Goal: Information Seeking & Learning: Find specific fact

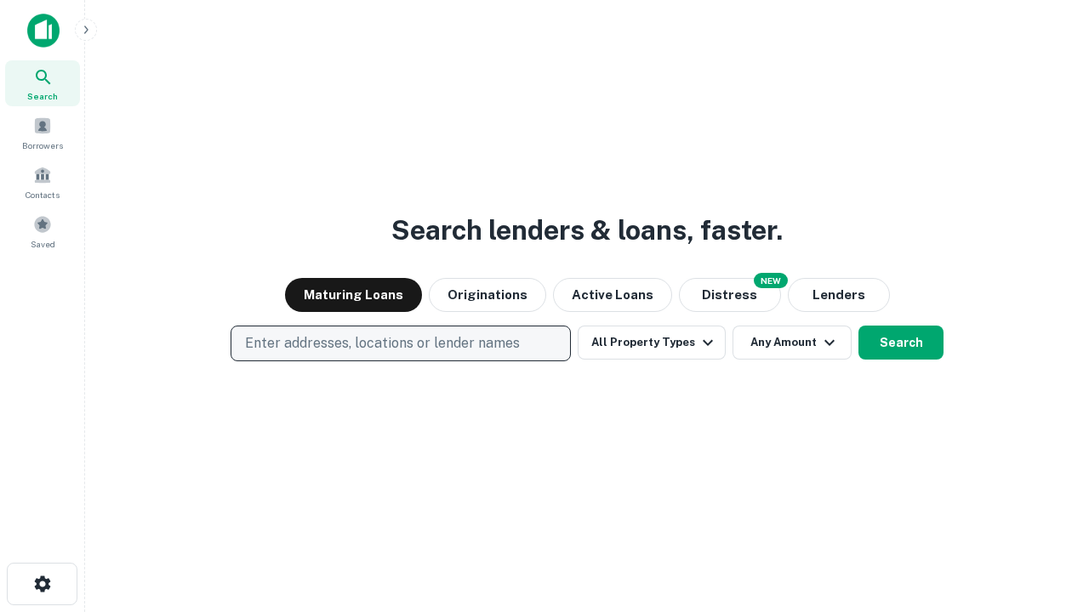
click at [400, 344] on p "Enter addresses, locations or lender names" at bounding box center [382, 343] width 275 height 20
type input "**********"
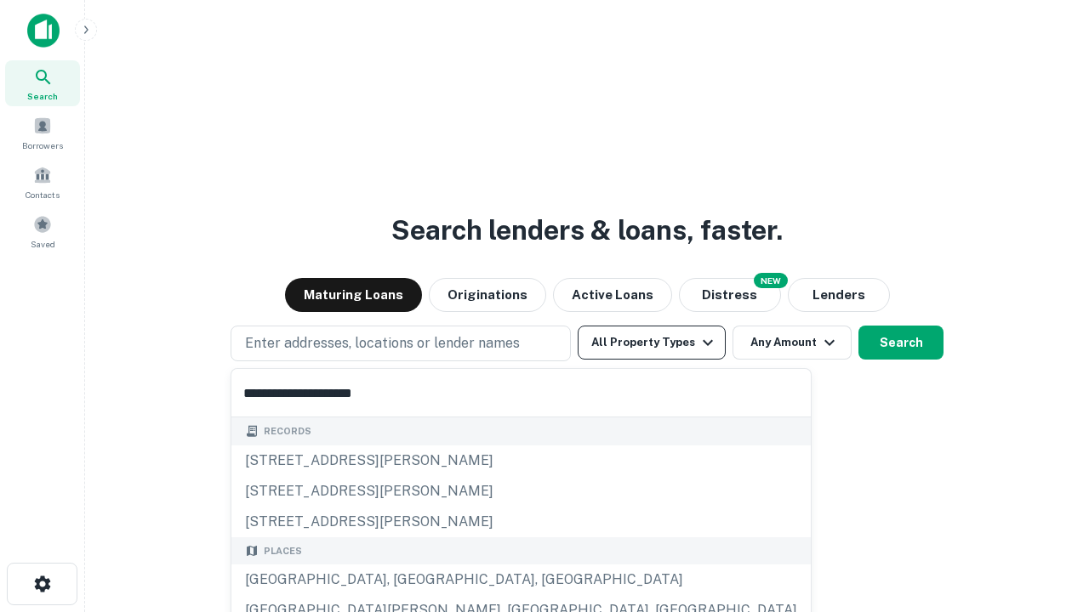
click at [407, 580] on div "[GEOGRAPHIC_DATA], [GEOGRAPHIC_DATA], [GEOGRAPHIC_DATA]" at bounding box center [520, 580] width 579 height 31
click at [652, 343] on button "All Property Types" at bounding box center [652, 343] width 148 height 34
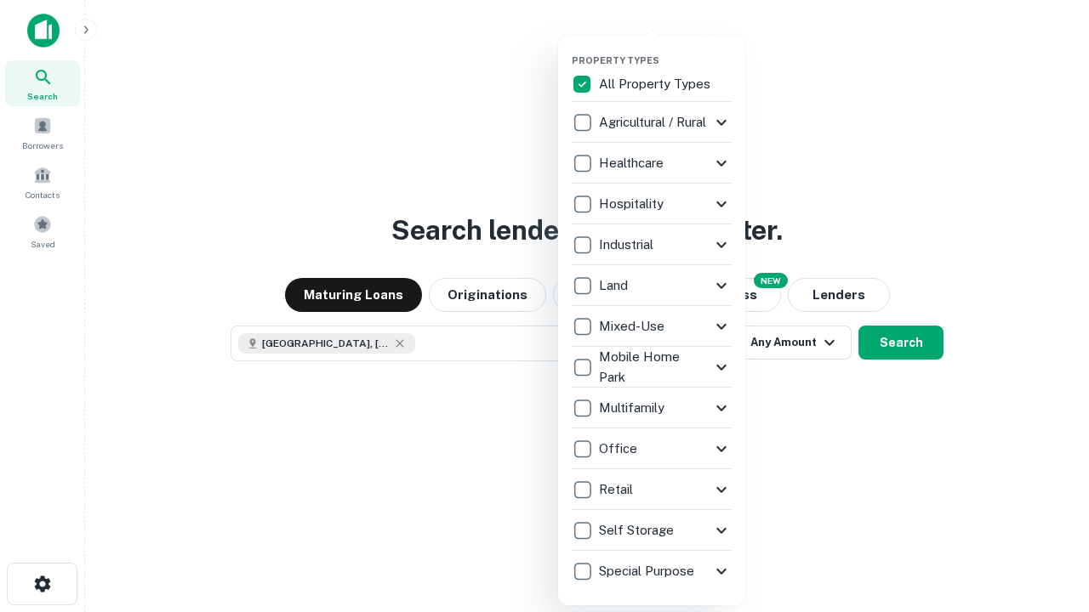
click at [665, 49] on button "button" at bounding box center [665, 49] width 187 height 1
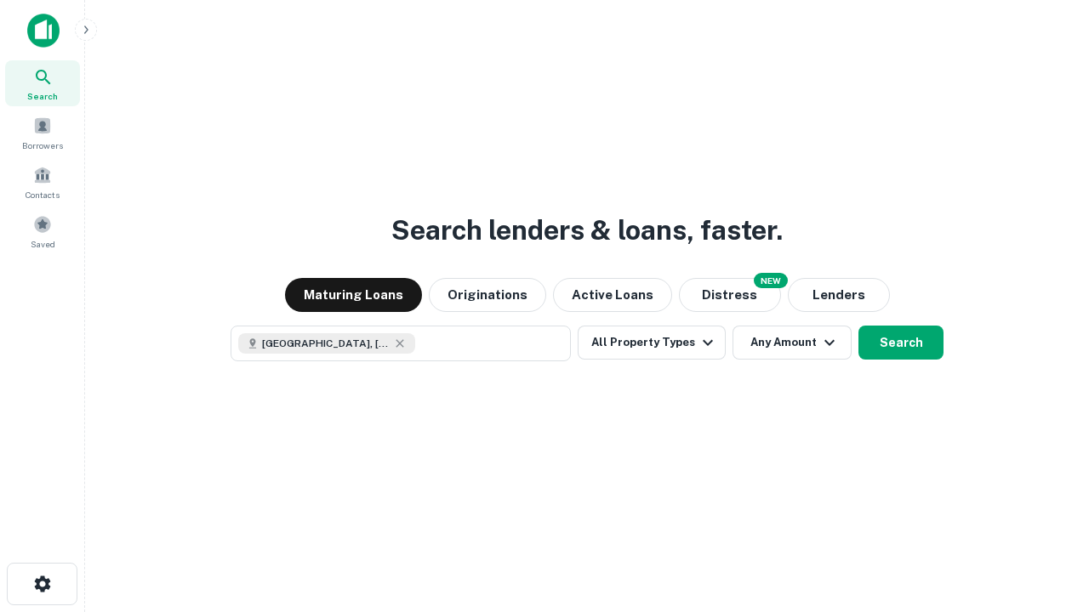
scroll to position [27, 0]
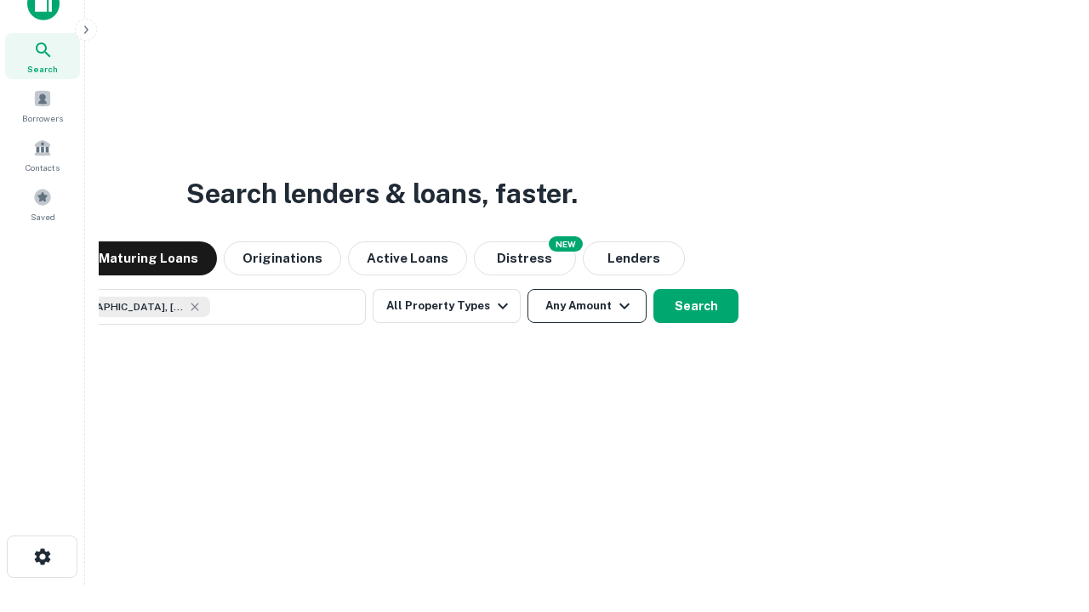
click at [527, 289] on button "Any Amount" at bounding box center [586, 306] width 119 height 34
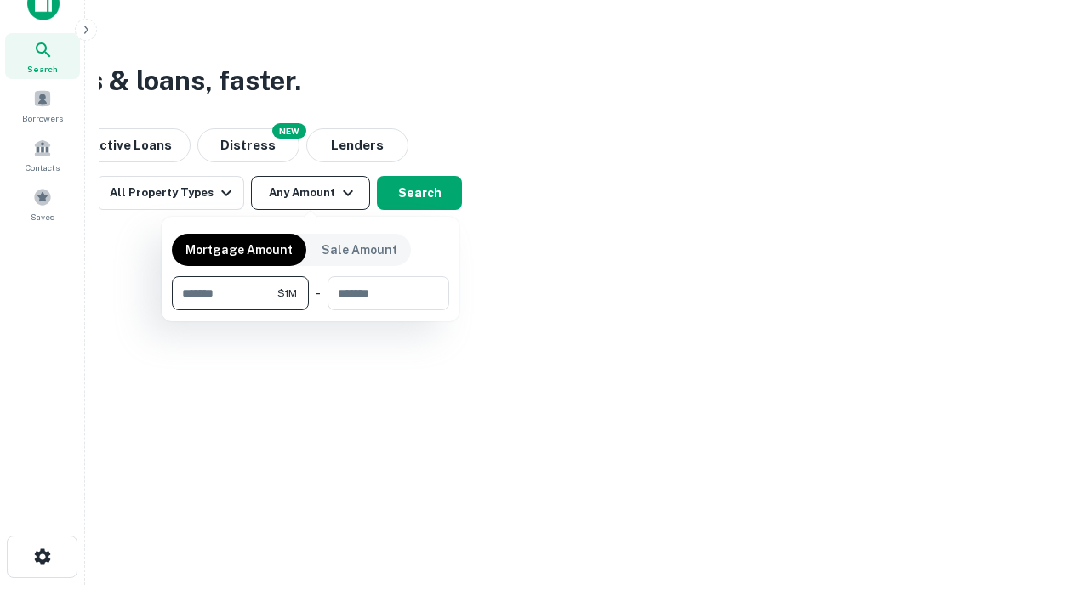
type input "*******"
click at [310, 310] on button "button" at bounding box center [310, 310] width 277 height 1
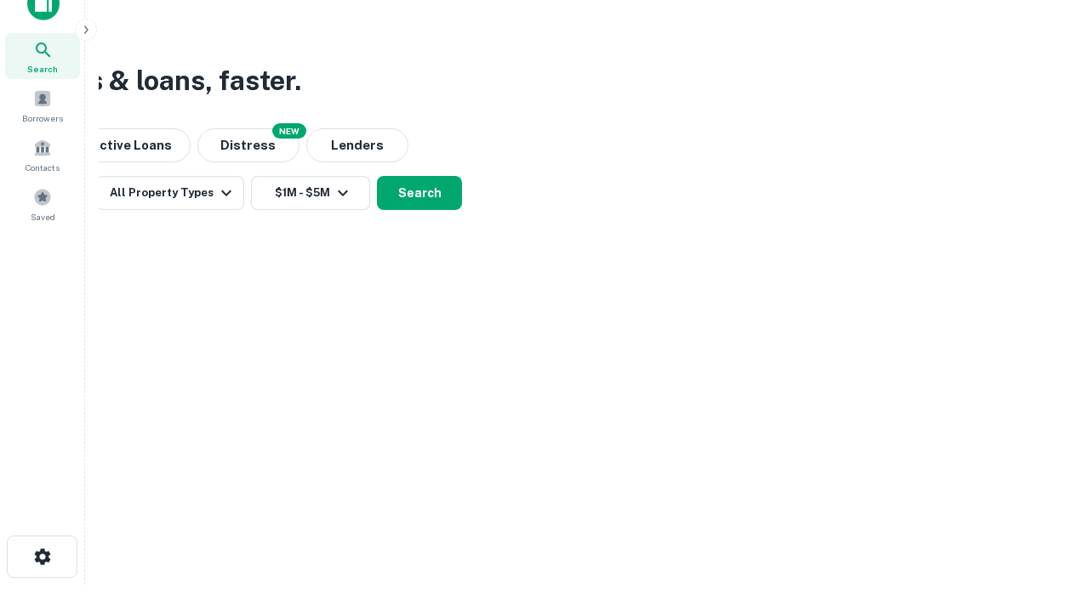
scroll to position [27, 0]
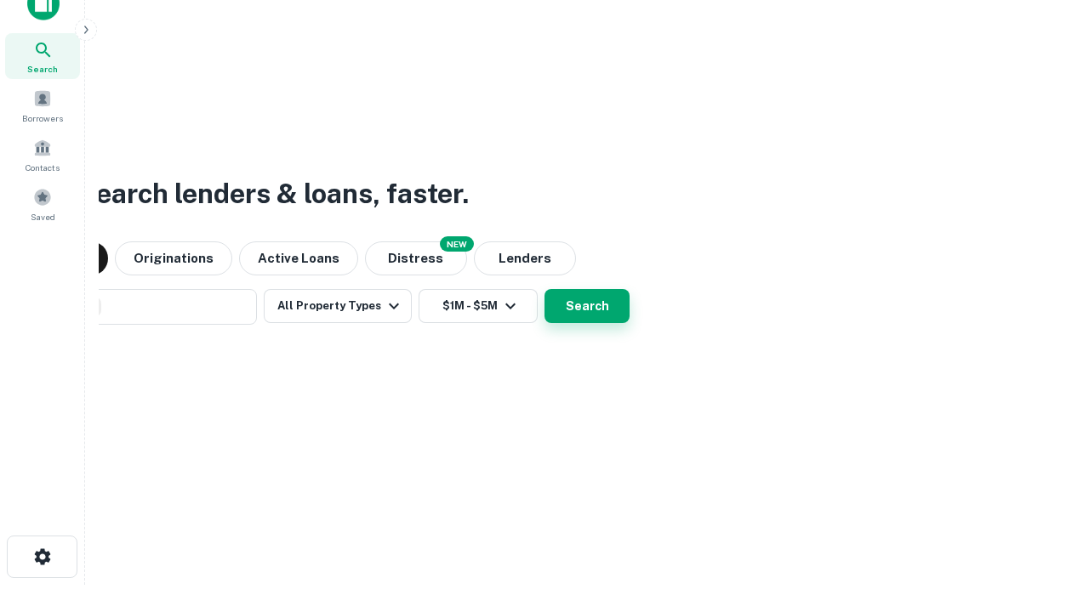
click at [544, 289] on button "Search" at bounding box center [586, 306] width 85 height 34
